Goal: Transaction & Acquisition: Purchase product/service

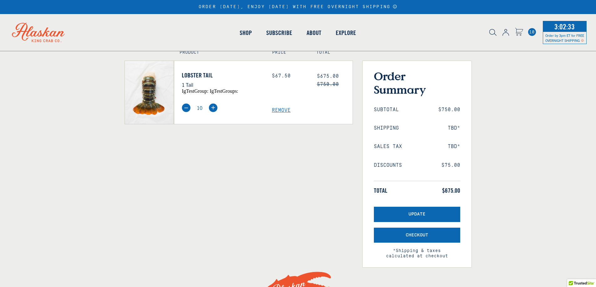
scroll to position [28, 0]
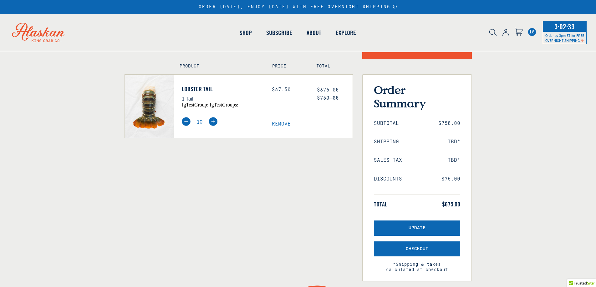
click at [595, 43] on html "ORDER [DATE], ENJOY [DATE] WITH FREE OVERNIGHT SHIPPING 10 3:02:33 Shop +" at bounding box center [298, 271] width 596 height 598
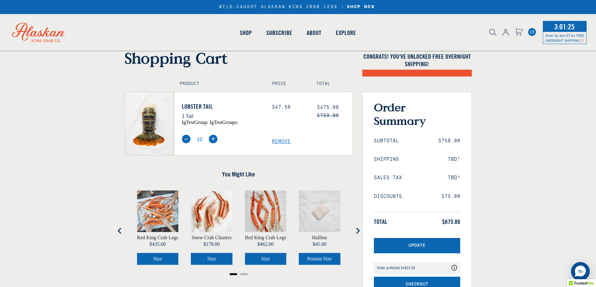
scroll to position [0, 0]
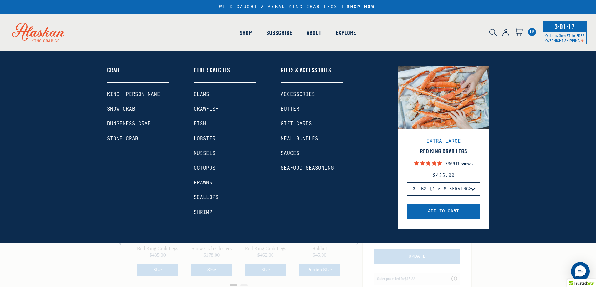
click at [247, 36] on link "Shop" at bounding box center [245, 33] width 27 height 36
